Goal: Navigation & Orientation: Find specific page/section

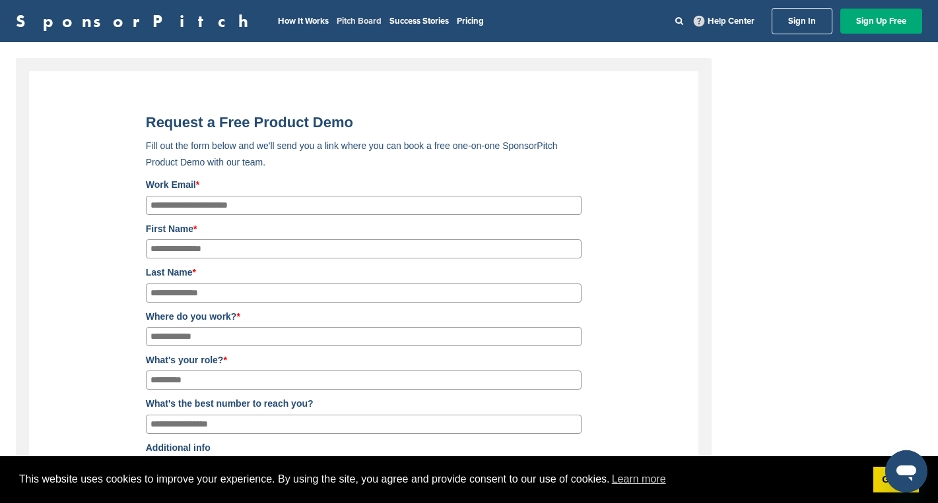
click at [337, 20] on link "Pitch Board" at bounding box center [359, 21] width 45 height 11
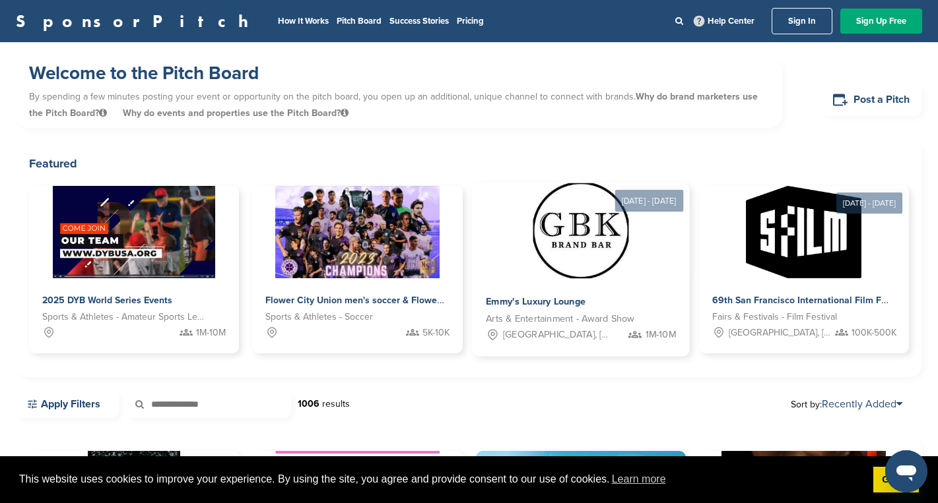
click at [575, 241] on img at bounding box center [581, 231] width 96 height 96
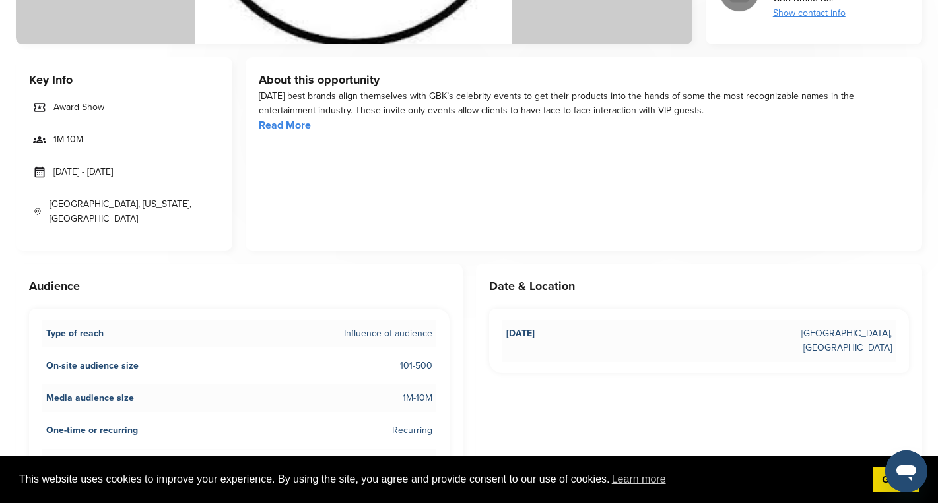
scroll to position [397, 0]
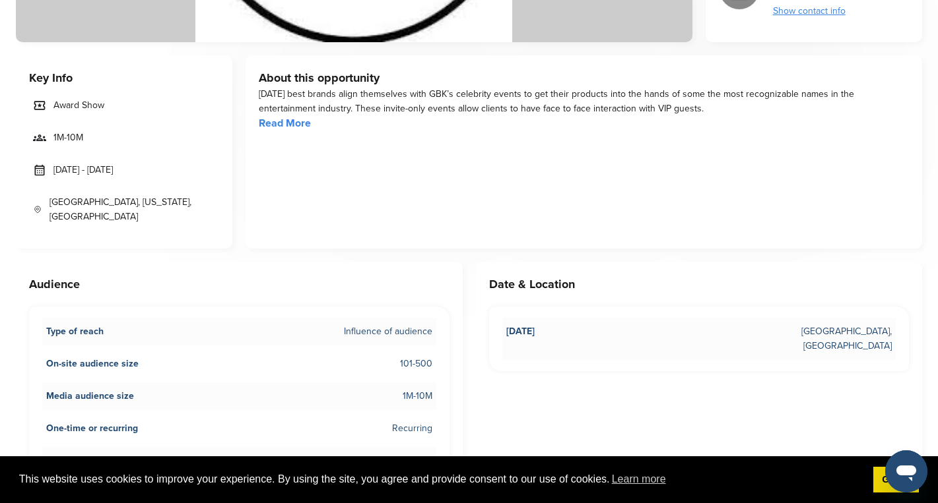
click at [264, 123] on link "Read More" at bounding box center [285, 123] width 52 height 13
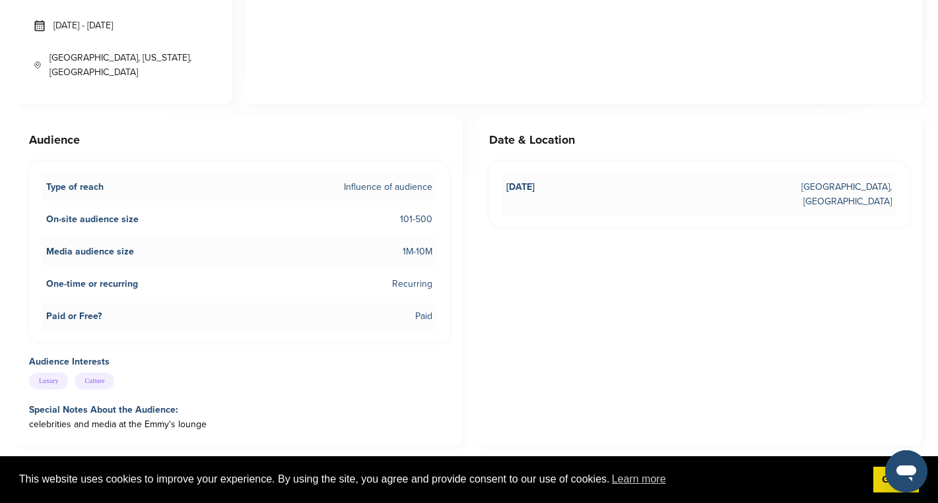
scroll to position [0, 0]
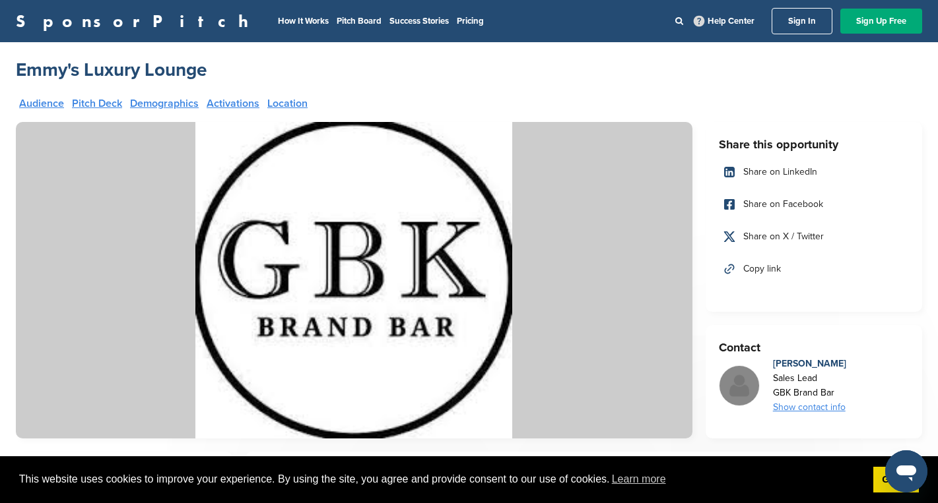
click at [110, 102] on link "Pitch Deck" at bounding box center [97, 103] width 50 height 11
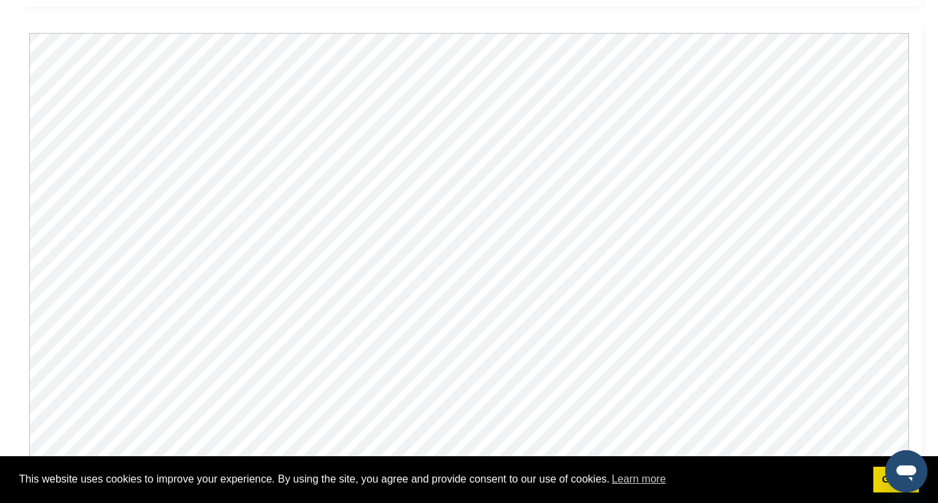
scroll to position [1188, 0]
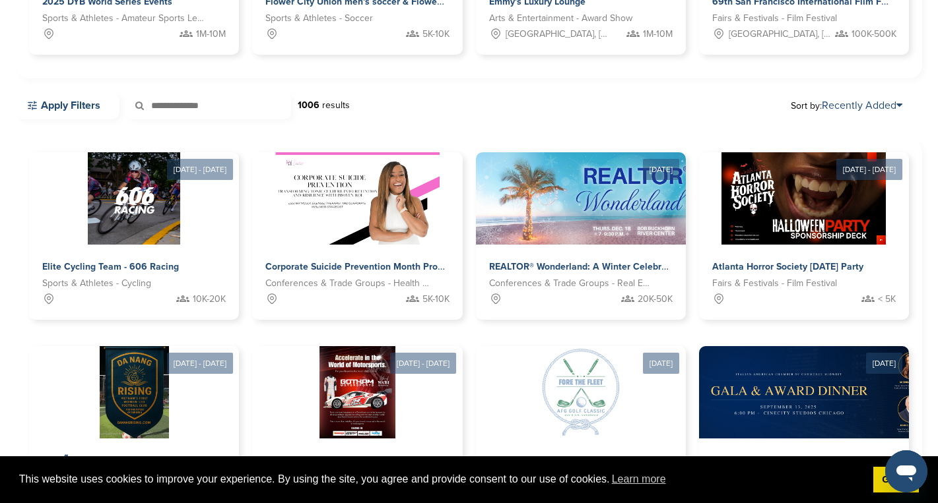
scroll to position [285, 0]
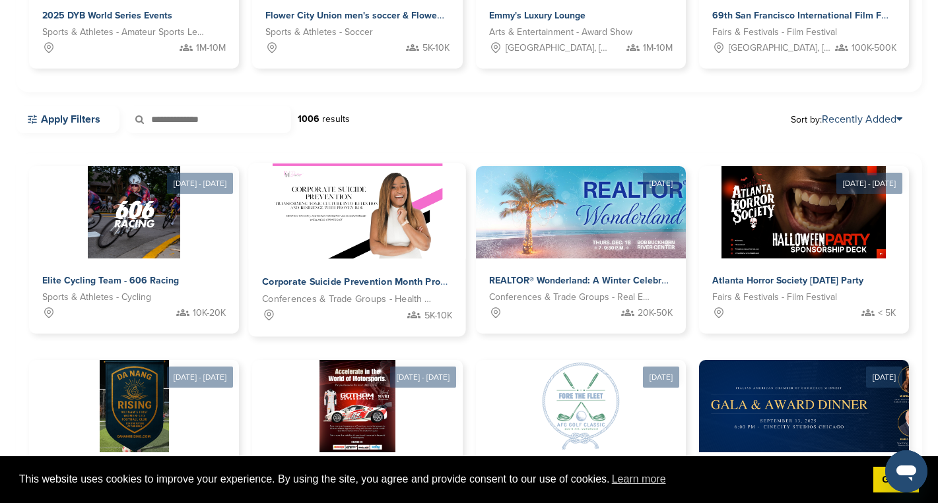
click at [366, 235] on img at bounding box center [358, 212] width 170 height 96
click at [78, 115] on link "Apply Filters" at bounding box center [68, 120] width 104 height 28
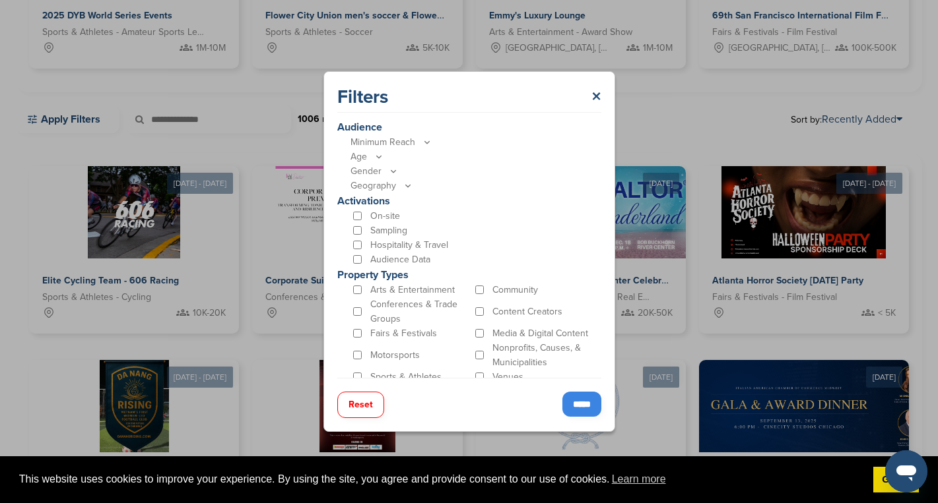
scroll to position [351, 0]
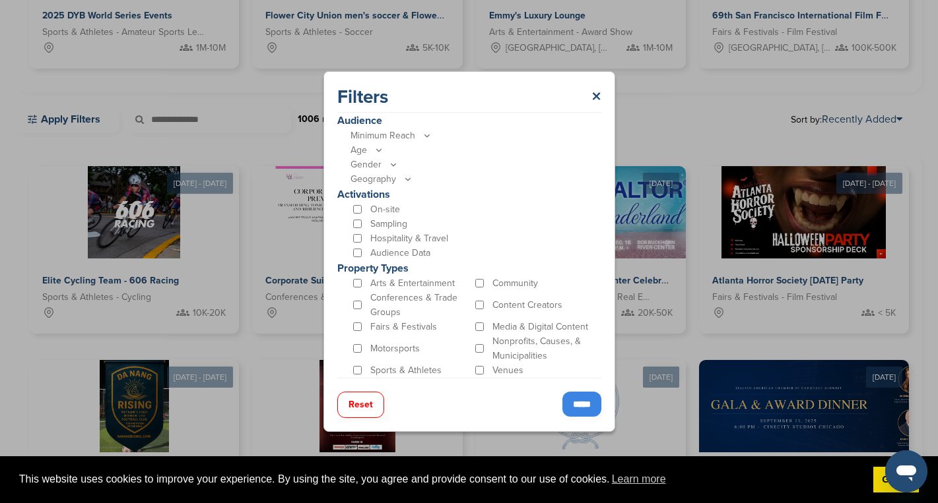
click at [575, 404] on input "*****" at bounding box center [581, 404] width 39 height 25
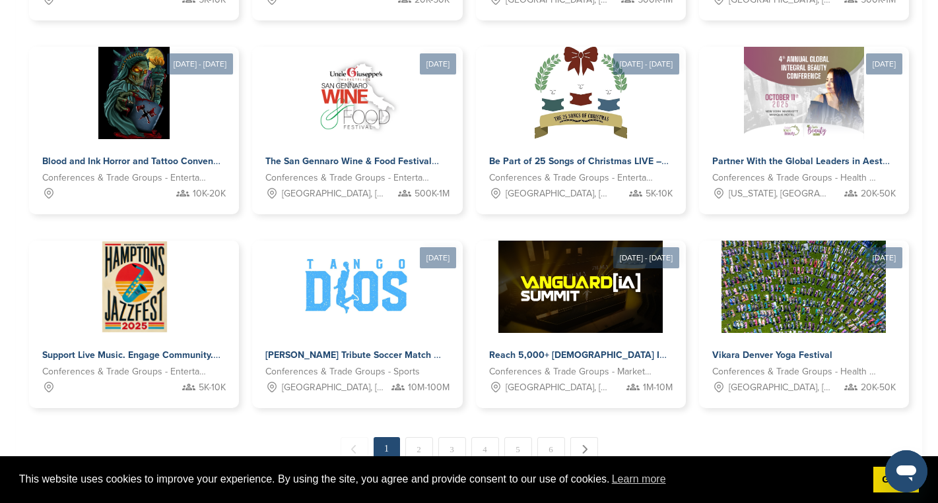
scroll to position [618, 0]
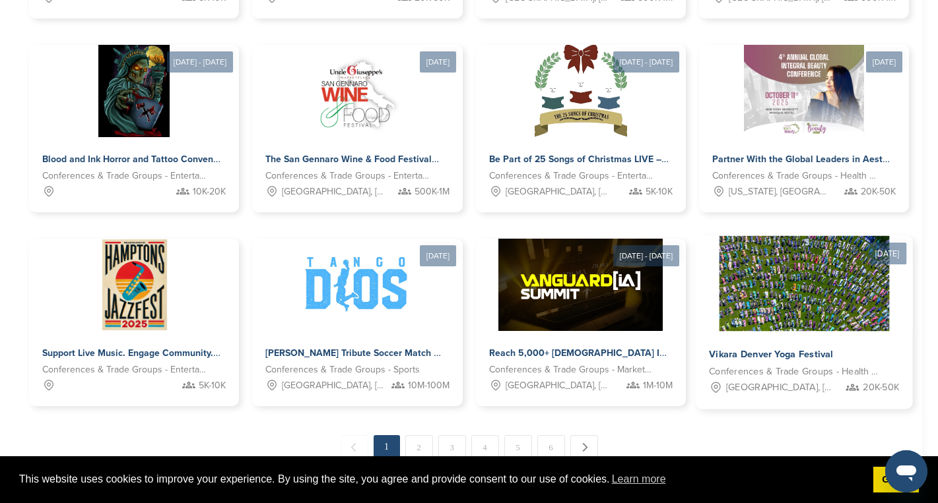
click at [821, 314] on img at bounding box center [804, 284] width 170 height 96
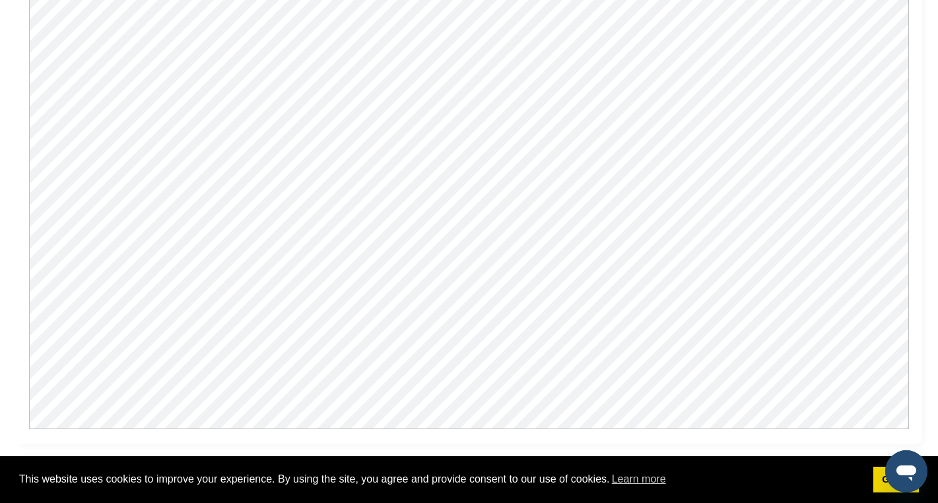
scroll to position [1745, 0]
drag, startPoint x: 944, startPoint y: 62, endPoint x: 938, endPoint y: 302, distance: 240.3
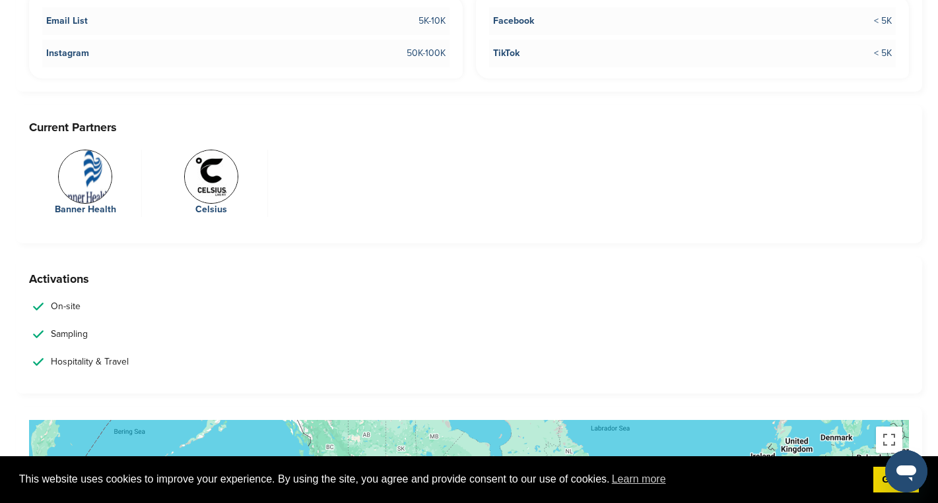
scroll to position [2546, 0]
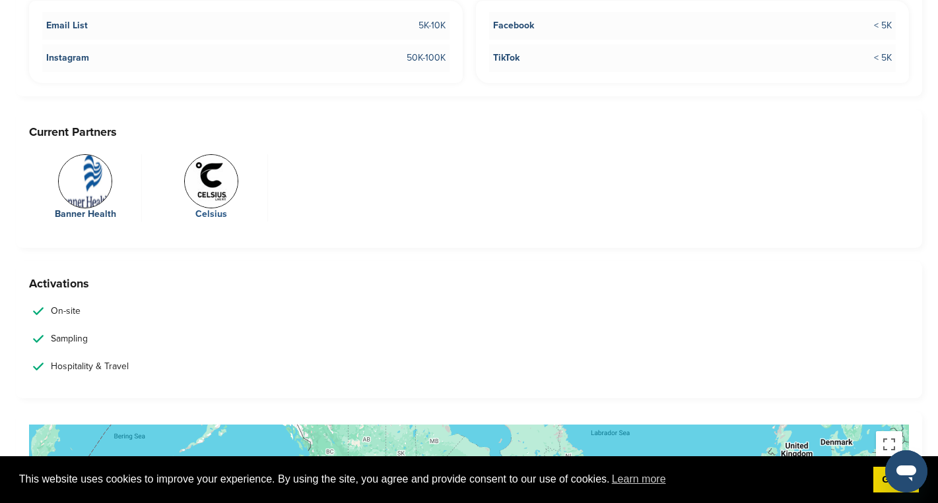
click at [217, 183] on img at bounding box center [211, 181] width 54 height 54
click at [85, 162] on img at bounding box center [85, 181] width 54 height 54
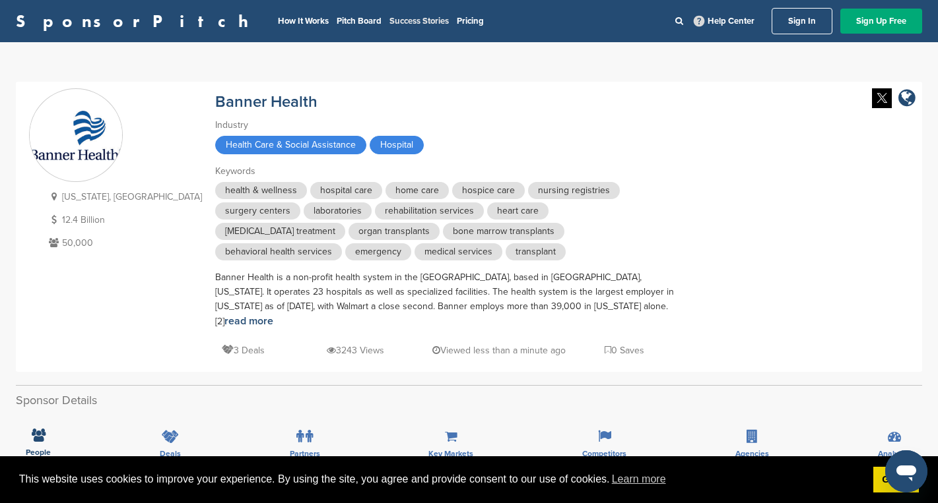
click at [389, 18] on link "Success Stories" at bounding box center [418, 21] width 59 height 11
